Goal: Transaction & Acquisition: Subscribe to service/newsletter

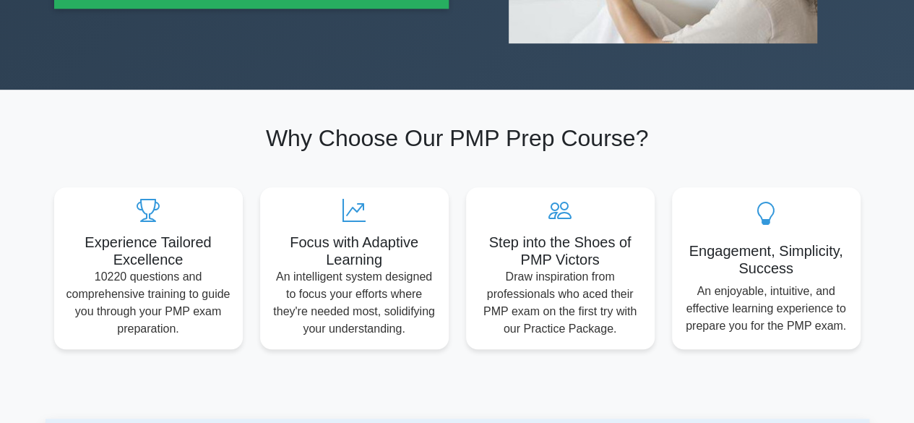
scroll to position [289, 0]
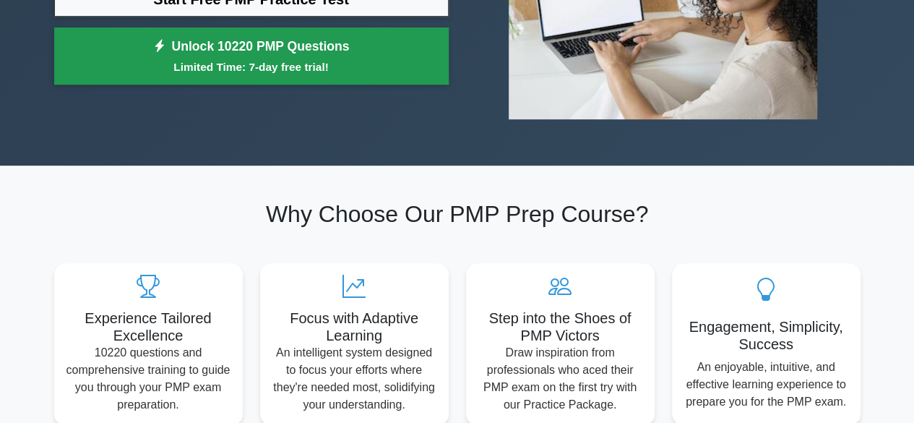
click at [337, 64] on small "Limited Time: 7-day free trial!" at bounding box center [251, 67] width 358 height 17
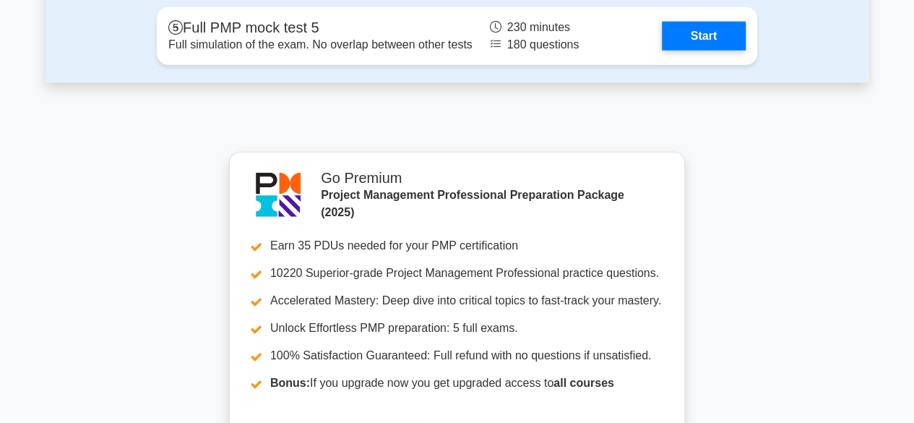
scroll to position [4604, 0]
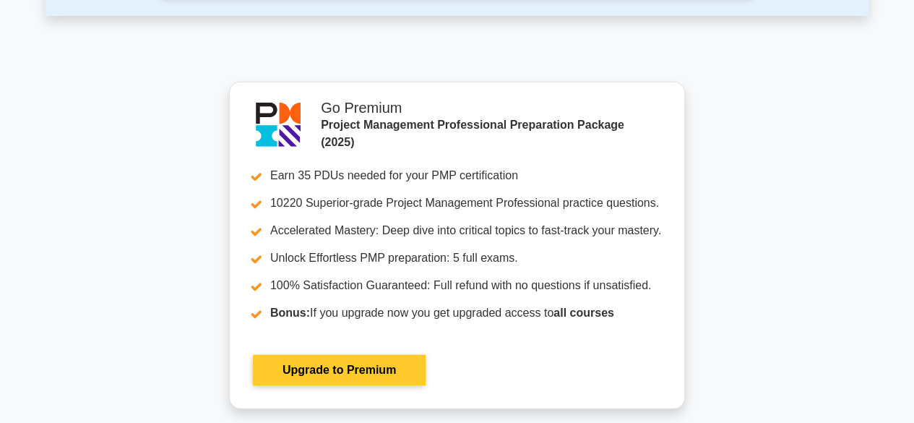
click at [403, 355] on link "Upgrade to Premium" at bounding box center [339, 370] width 173 height 30
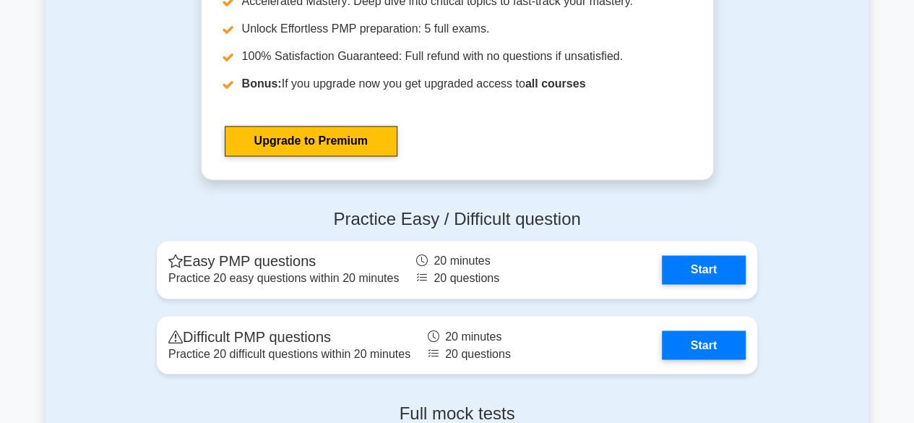
scroll to position [0, 0]
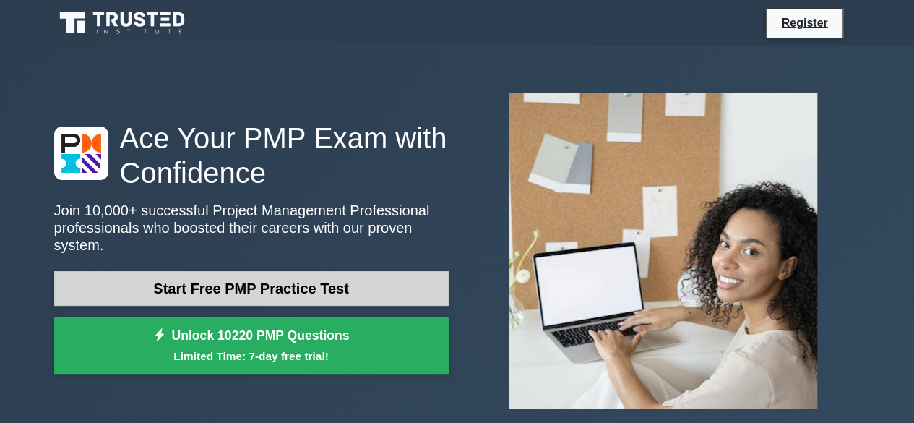
click at [273, 284] on link "Start Free PMP Practice Test" at bounding box center [251, 288] width 394 height 35
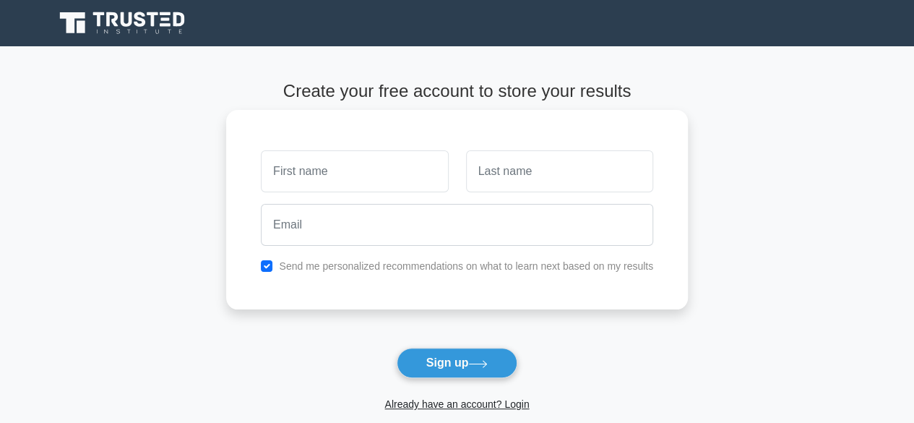
click at [350, 181] on input "text" at bounding box center [354, 171] width 187 height 42
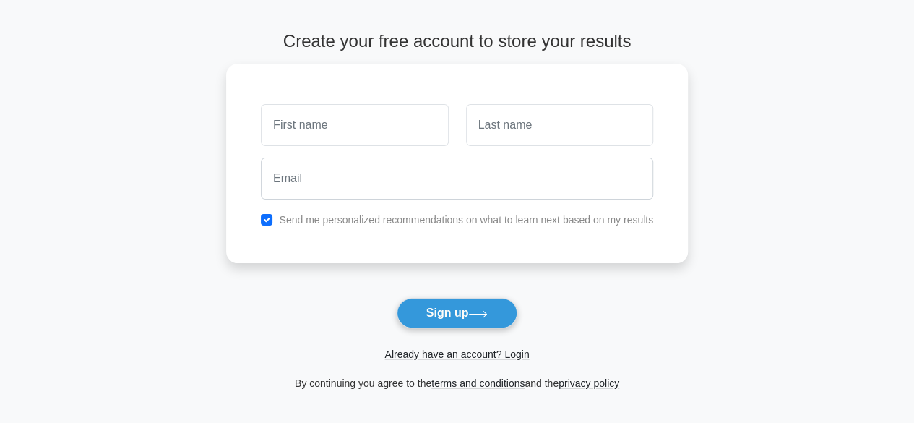
scroll to position [72, 0]
